Goal: Task Accomplishment & Management: Use online tool/utility

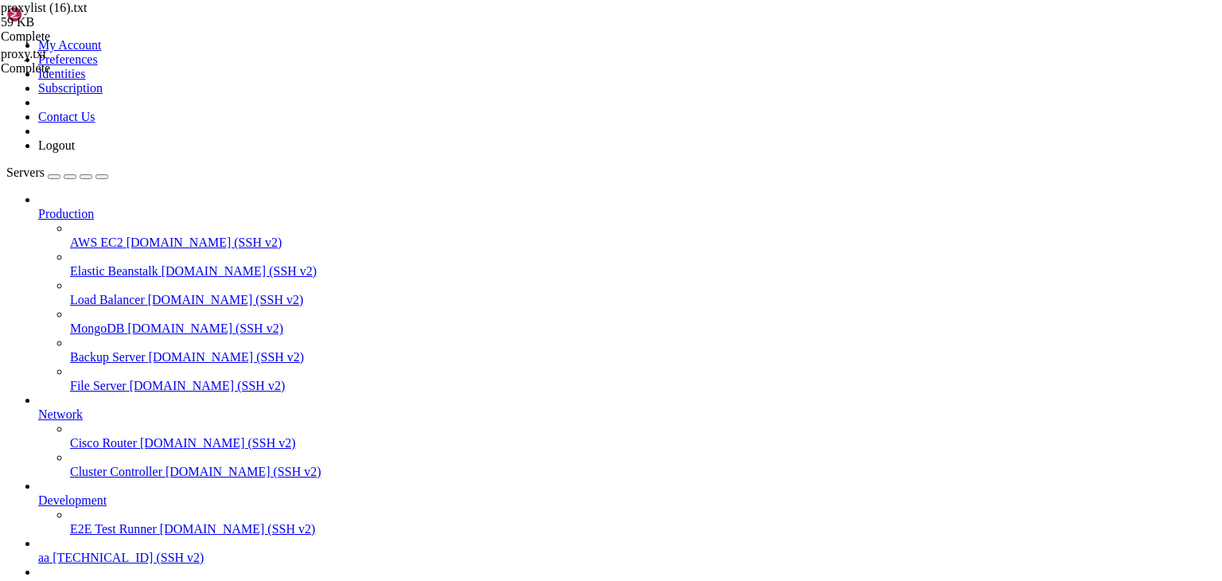
scroll to position [27, 0]
click at [106, 579] on span "[TECHNICAL_ID] (SSH v2)" at bounding box center [135, 586] width 151 height 14
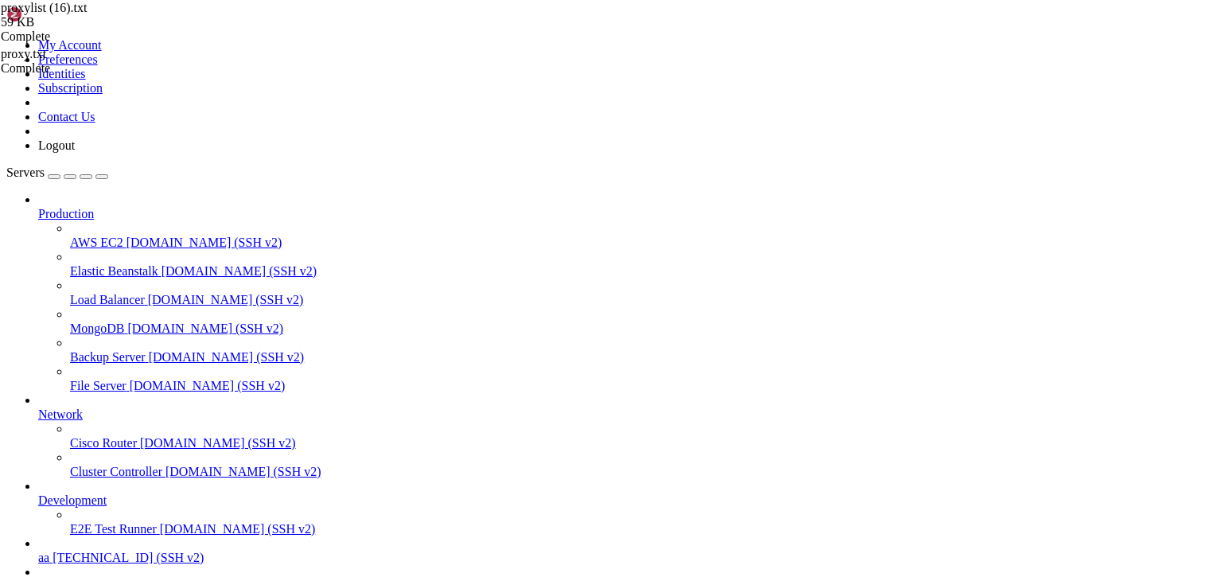
type input "/root"
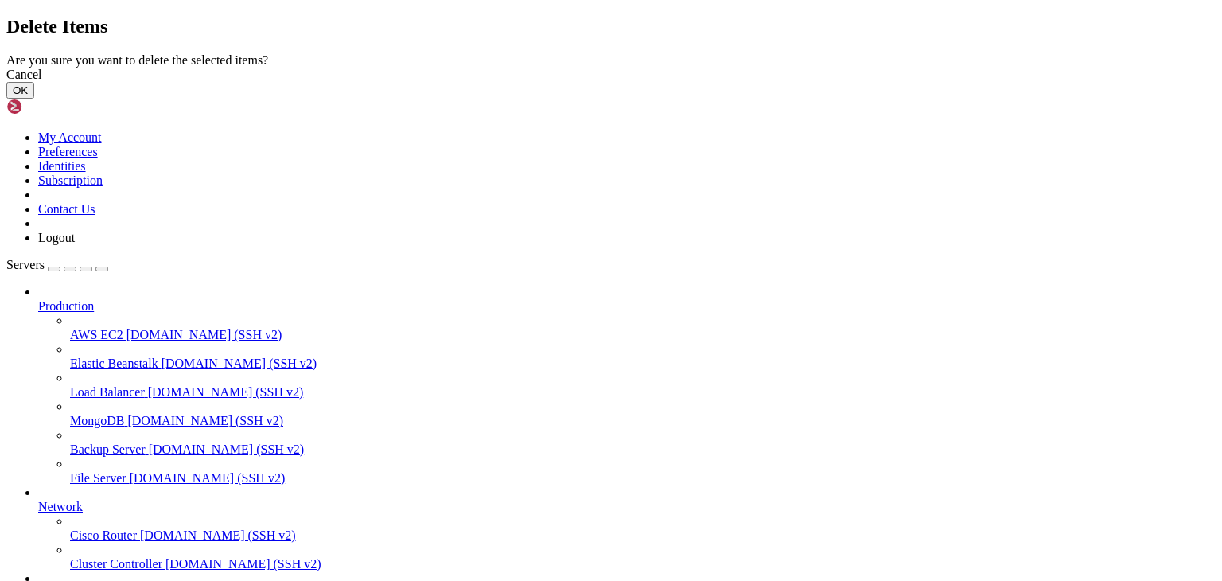
click at [34, 99] on button "OK" at bounding box center [20, 90] width 28 height 17
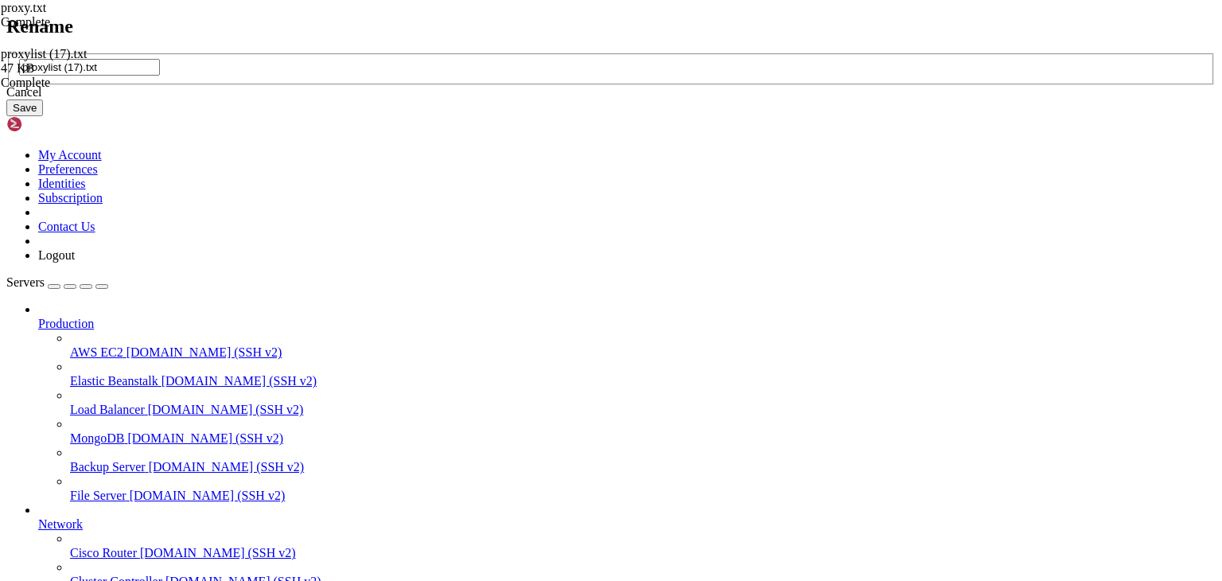
click at [160, 76] on input "proxylist (17).txt" at bounding box center [89, 67] width 141 height 17
type input "proxy.txt"
click at [43, 116] on button "Save" at bounding box center [24, 107] width 37 height 17
